Goal: Task Accomplishment & Management: Manage account settings

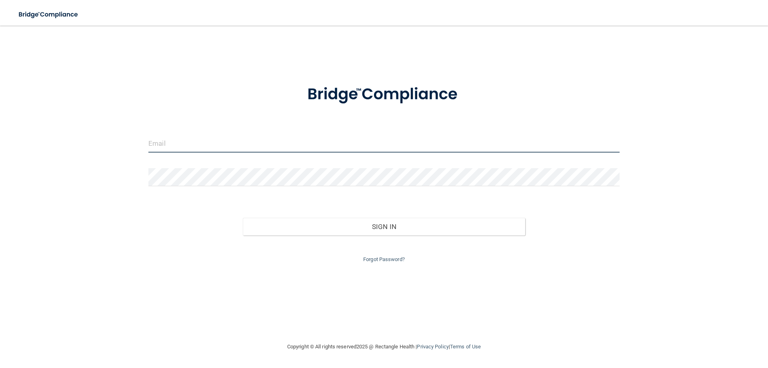
type input "[EMAIL_ADDRESS][DOMAIN_NAME]"
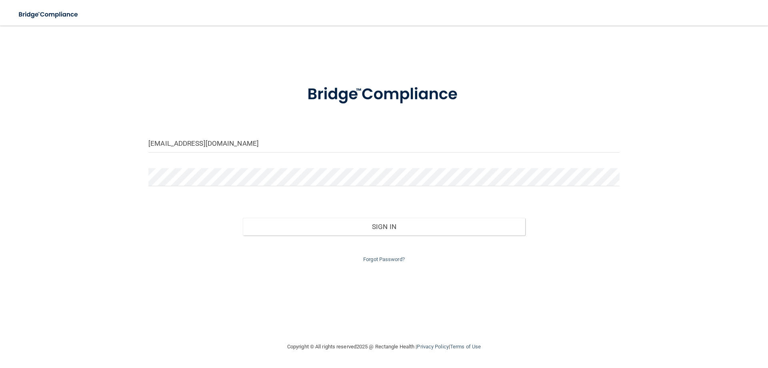
drag, startPoint x: 728, startPoint y: 0, endPoint x: 472, endPoint y: 51, distance: 260.6
click at [473, 52] on div "[EMAIL_ADDRESS][DOMAIN_NAME] Invalid email/password. You don't have permission …" at bounding box center [384, 184] width 736 height 300
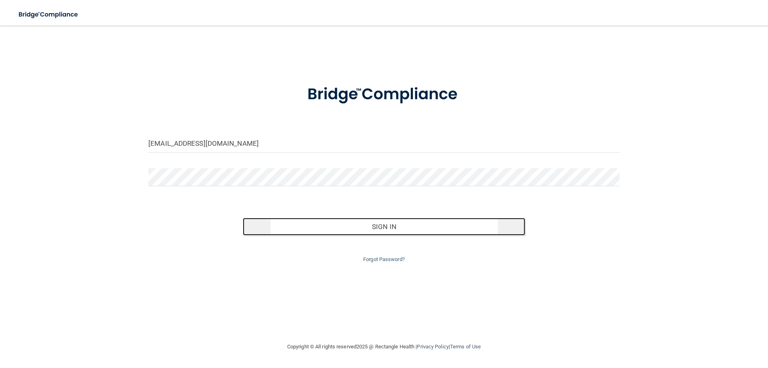
click at [326, 226] on button "Sign In" at bounding box center [384, 227] width 283 height 18
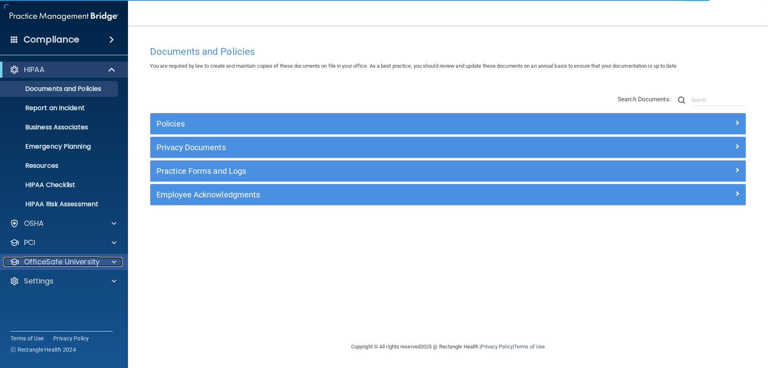
click at [110, 261] on div at bounding box center [113, 262] width 20 height 10
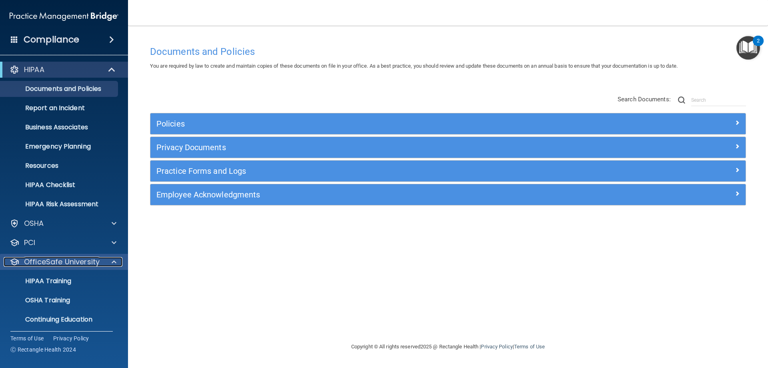
click at [115, 264] on span at bounding box center [114, 262] width 5 height 10
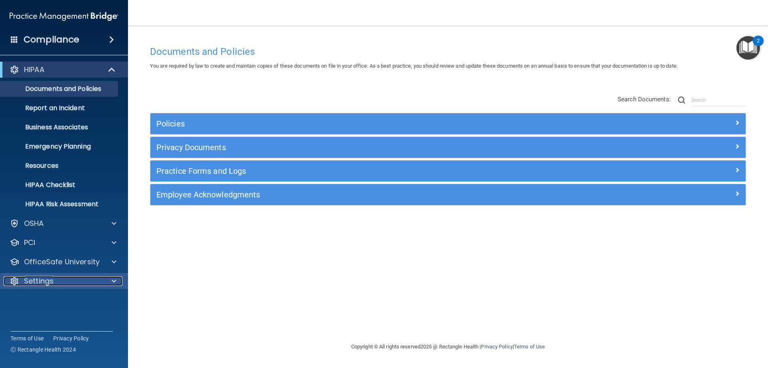
click at [115, 278] on span at bounding box center [114, 281] width 5 height 10
click at [61, 300] on p "My Account" at bounding box center [59, 300] width 109 height 8
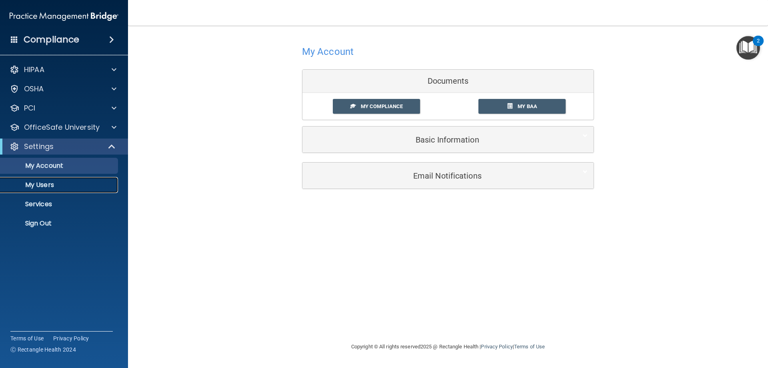
click at [76, 186] on p "My Users" at bounding box center [59, 185] width 109 height 8
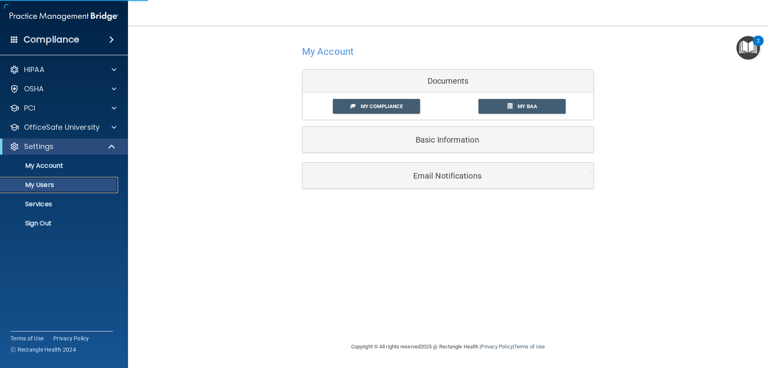
select select "20"
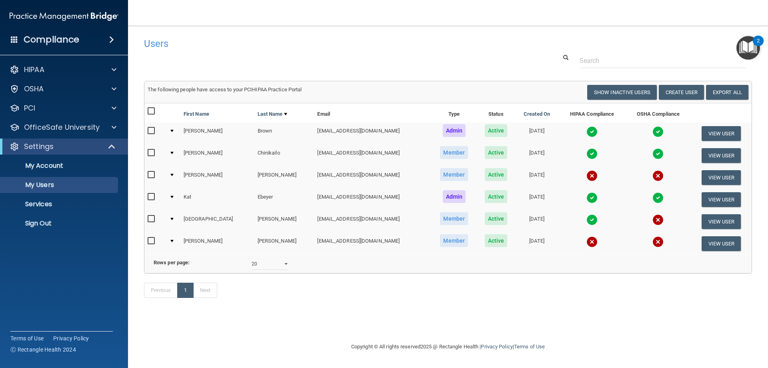
click at [173, 130] on div at bounding box center [171, 131] width 3 height 2
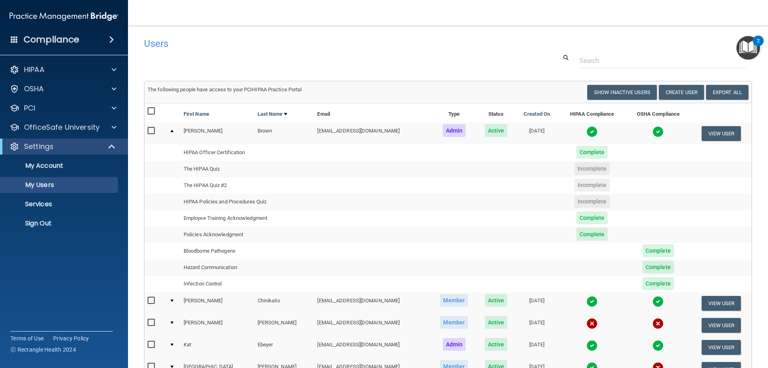
click at [169, 131] on td at bounding box center [173, 133] width 14 height 22
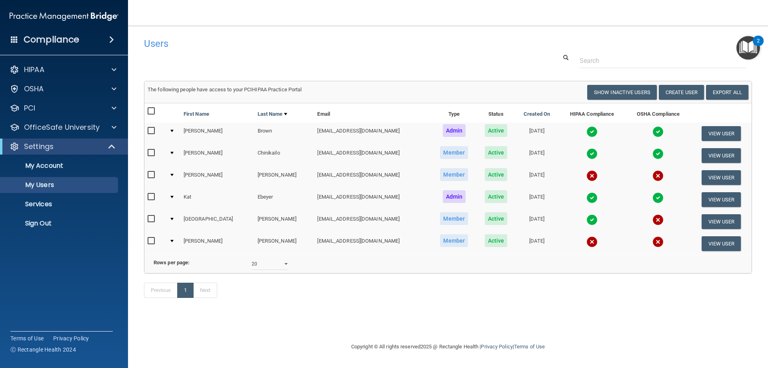
click at [172, 220] on div at bounding box center [171, 219] width 3 height 2
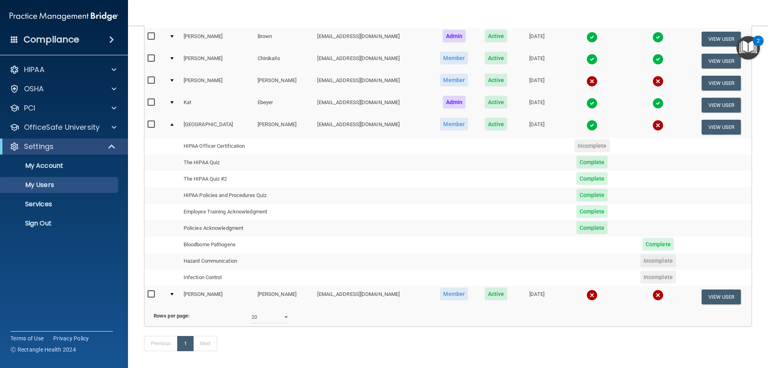
scroll to position [120, 0]
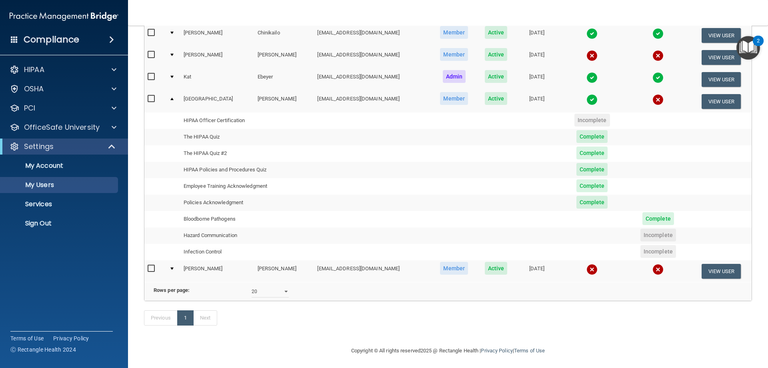
click at [171, 98] on div at bounding box center [171, 99] width 3 height 2
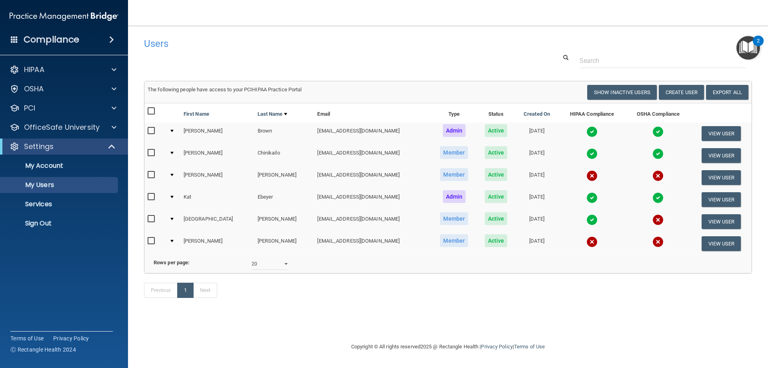
scroll to position [0, 0]
